Goal: Information Seeking & Learning: Learn about a topic

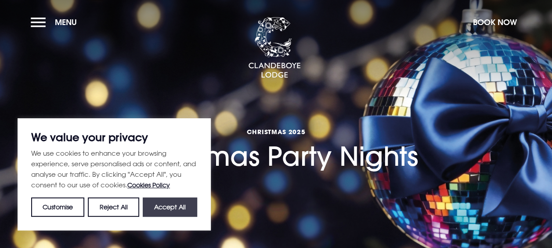
click at [191, 204] on button "Accept All" at bounding box center [170, 206] width 54 height 19
checkbox input "true"
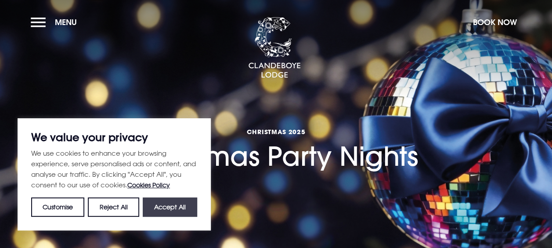
checkbox input "true"
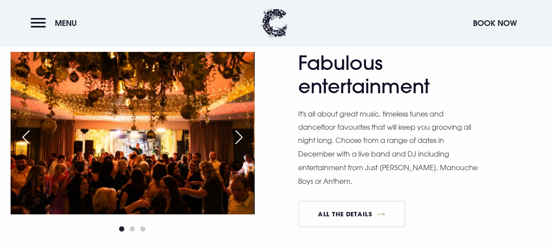
scroll to position [673, 0]
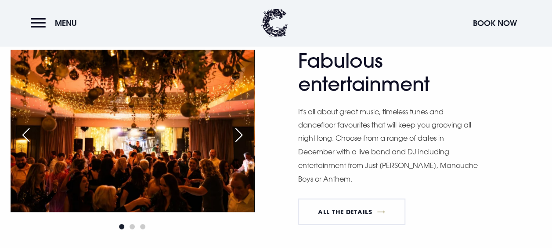
click at [239, 138] on div "Next slide" at bounding box center [239, 134] width 22 height 19
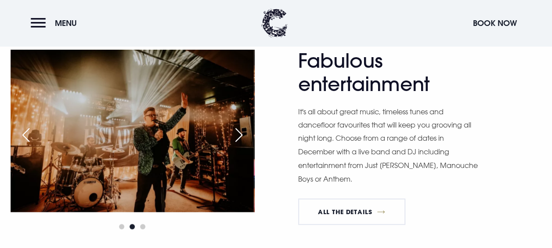
click at [239, 138] on div "Next slide" at bounding box center [239, 134] width 22 height 19
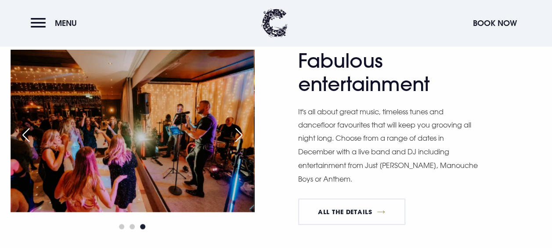
click at [239, 138] on div "Next slide" at bounding box center [239, 134] width 22 height 19
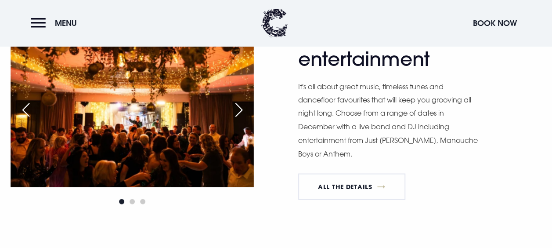
scroll to position [655, 0]
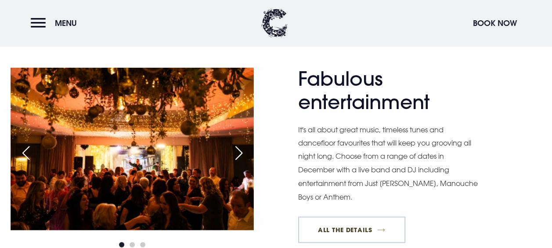
click at [338, 231] on link "All The Details" at bounding box center [351, 229] width 107 height 26
